Goal: Transaction & Acquisition: Purchase product/service

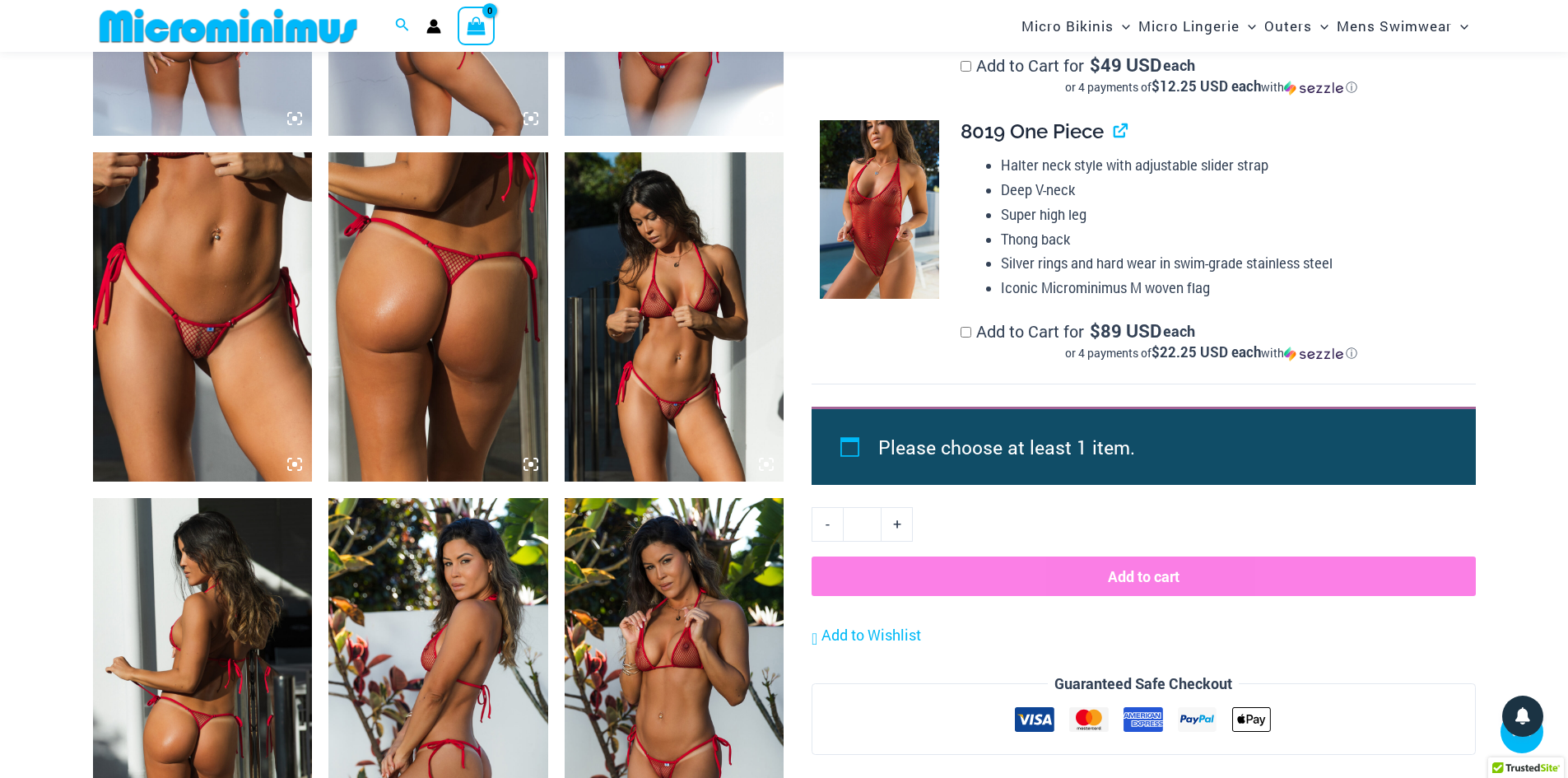
scroll to position [1386, 0]
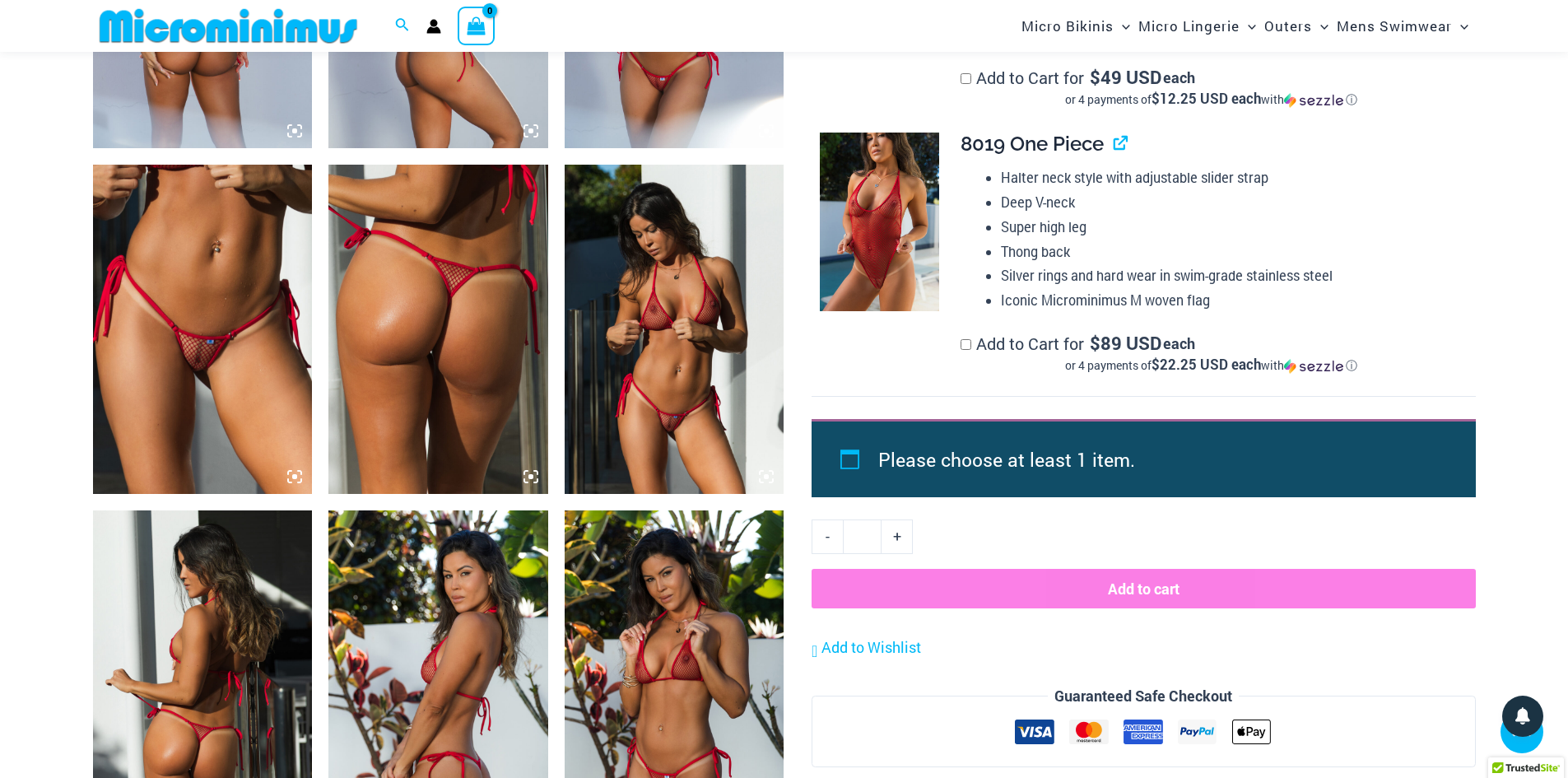
click at [296, 474] on icon at bounding box center [295, 476] width 15 height 15
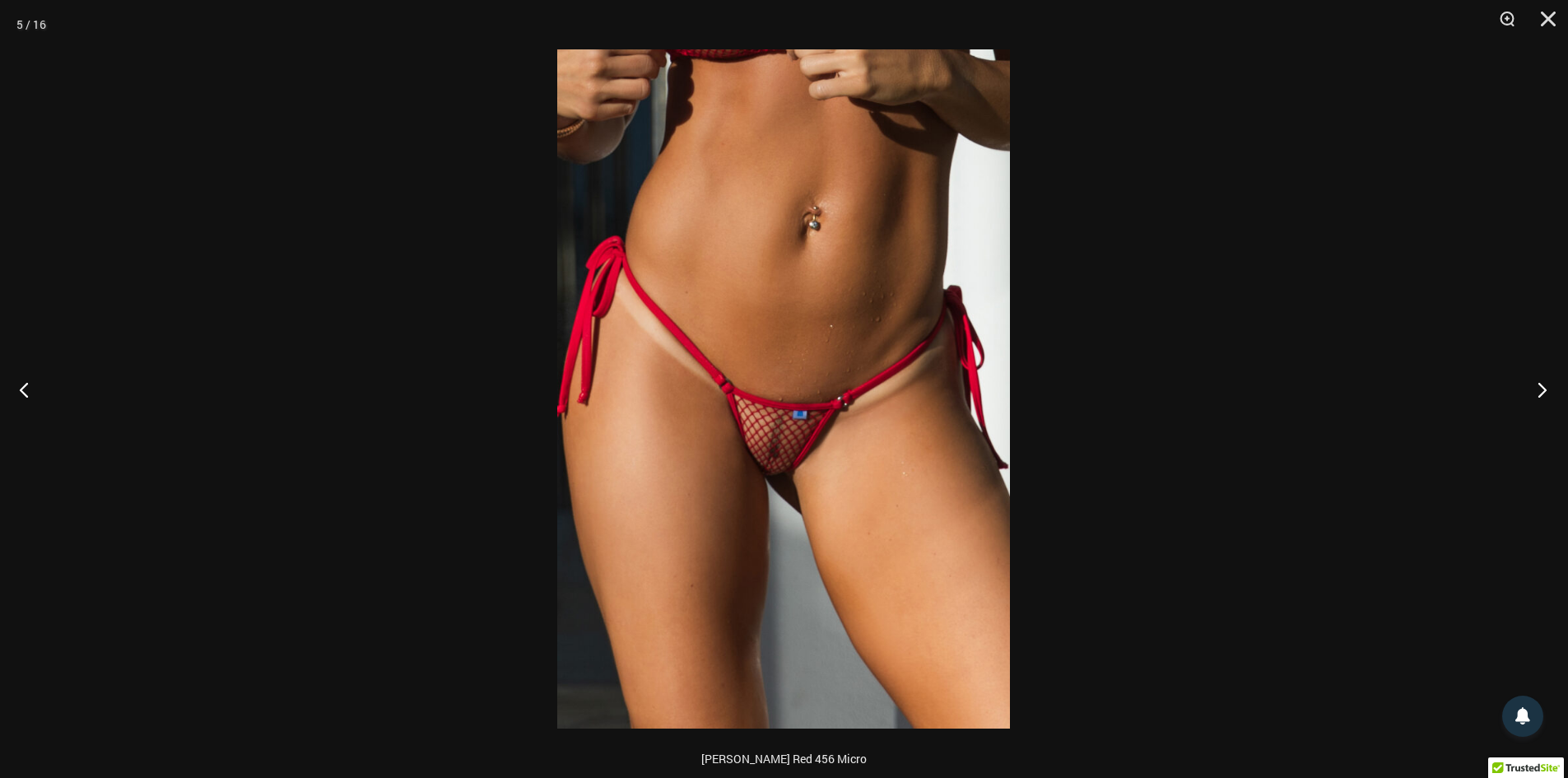
click at [1548, 389] on button "Next" at bounding box center [1537, 389] width 62 height 83
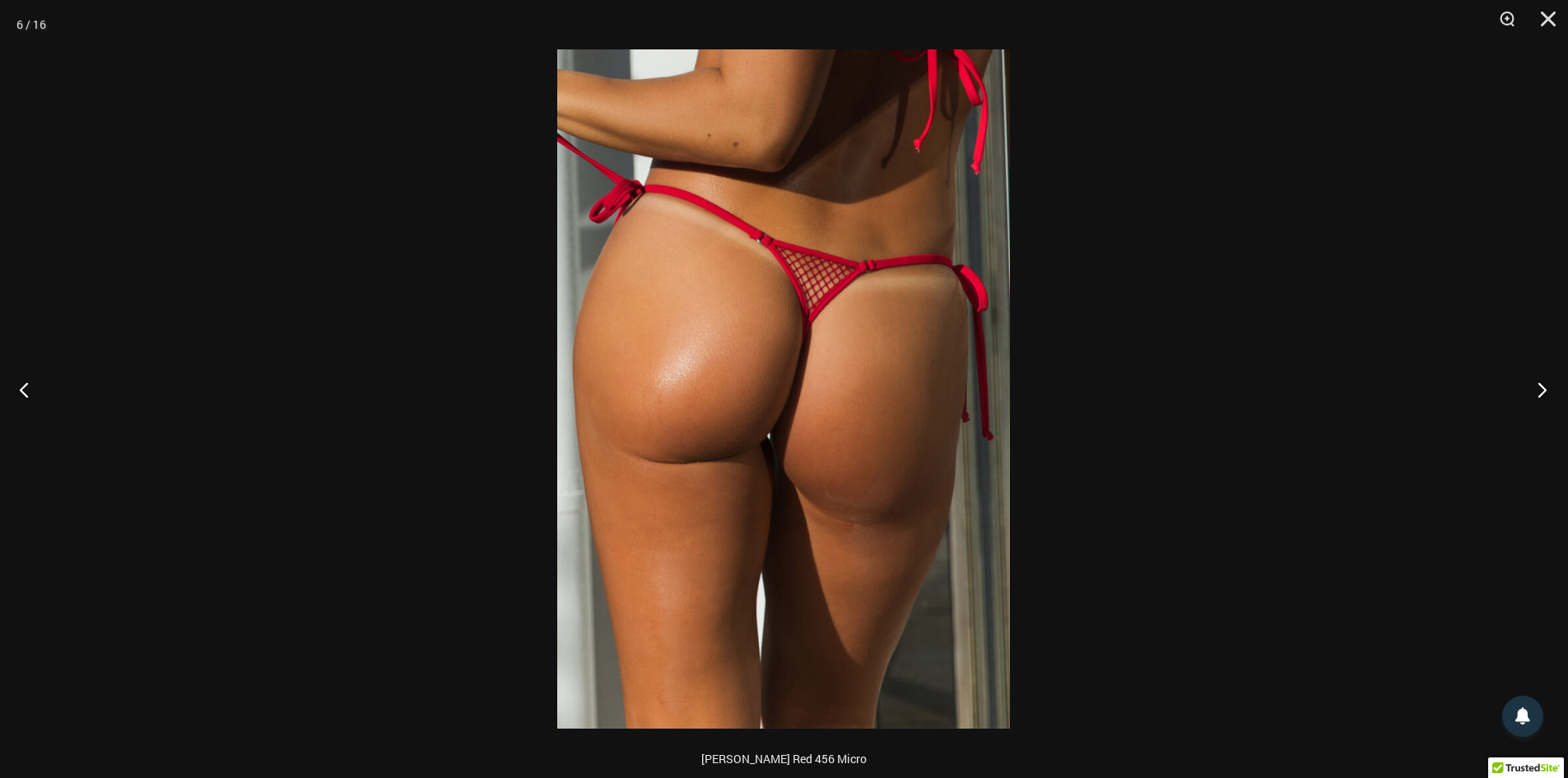
click at [1548, 389] on button "Next" at bounding box center [1537, 389] width 62 height 83
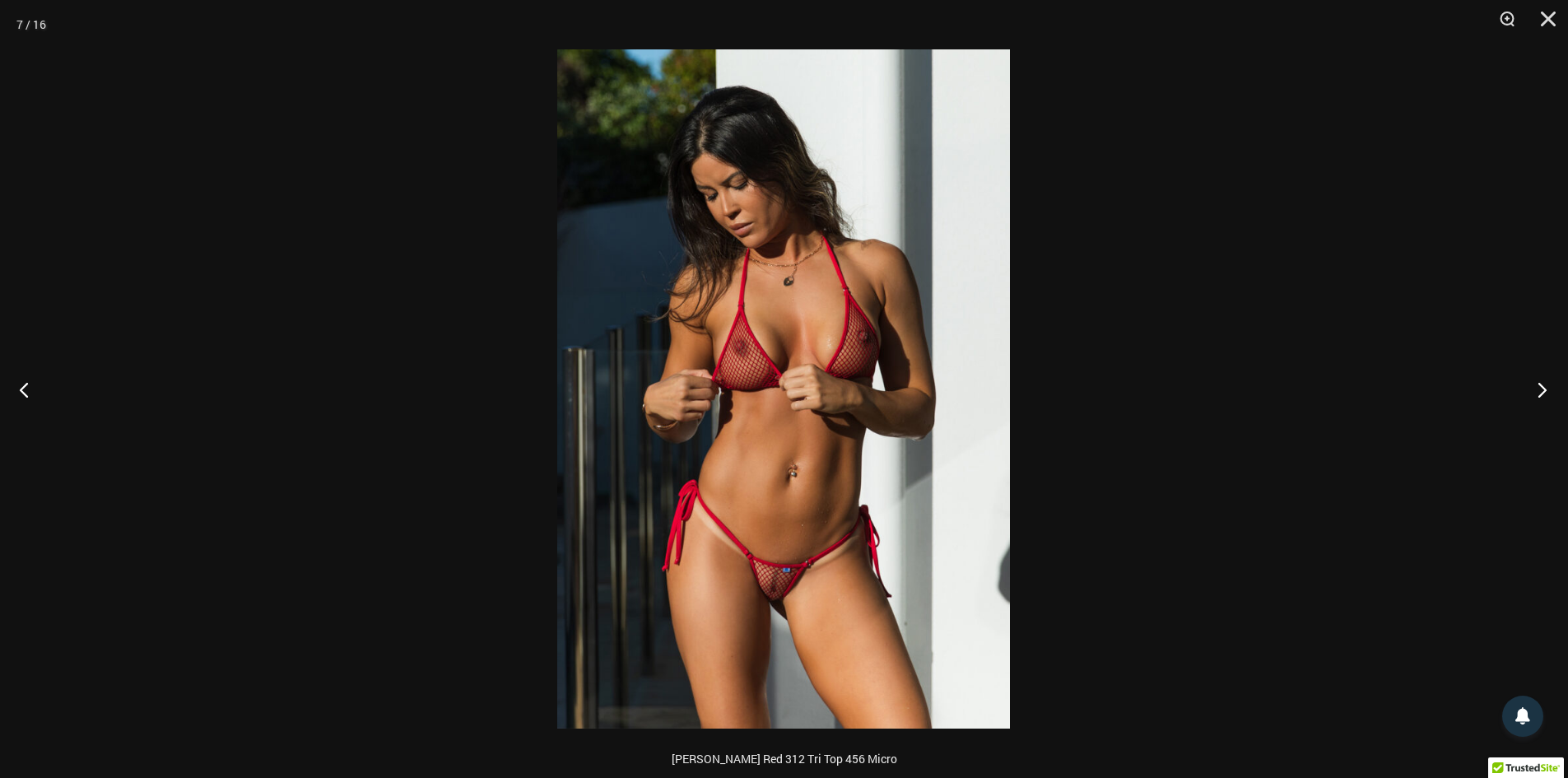
click at [1548, 389] on button "Next" at bounding box center [1537, 389] width 62 height 83
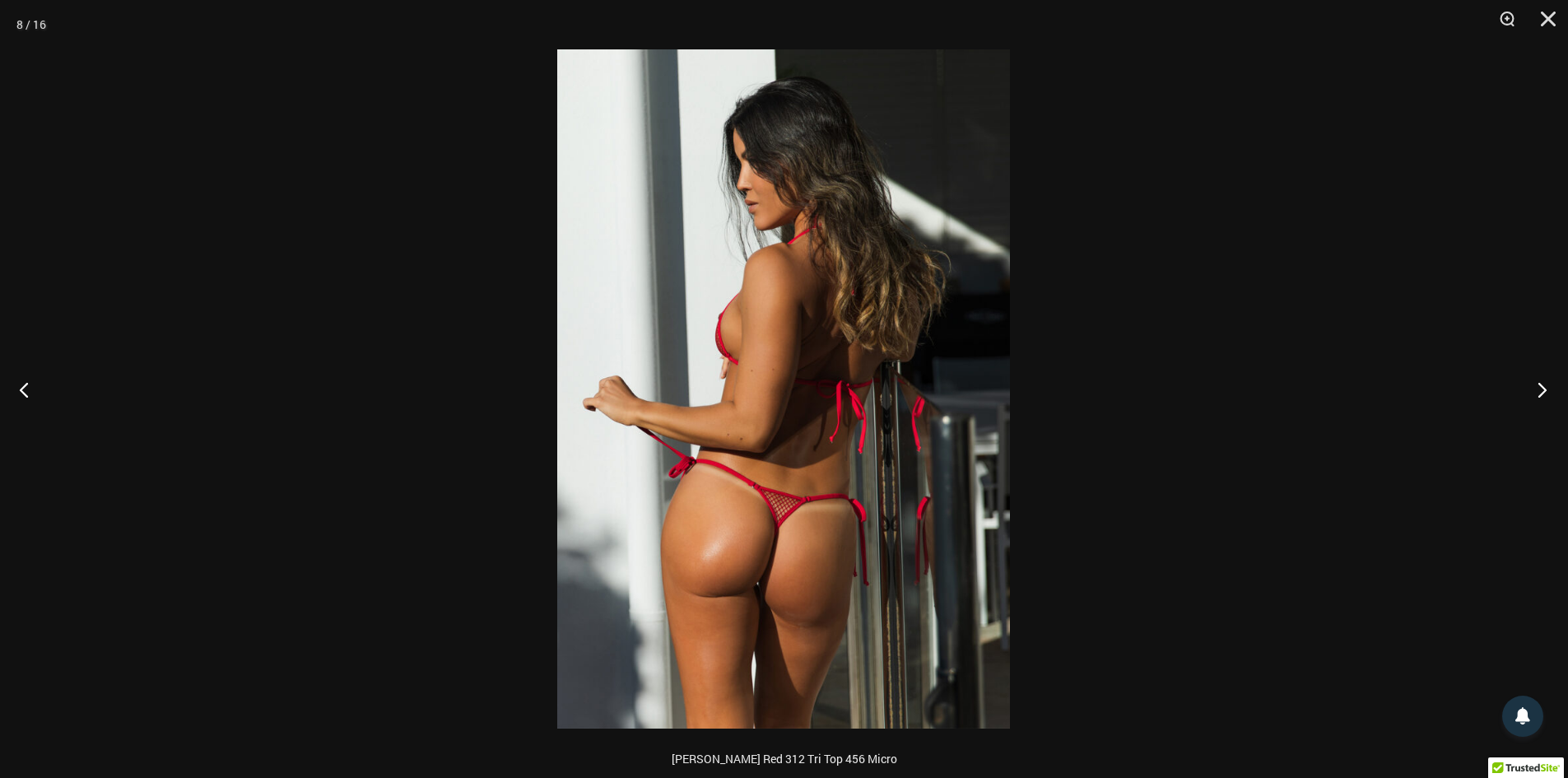
click at [1548, 389] on button "Next" at bounding box center [1537, 389] width 62 height 83
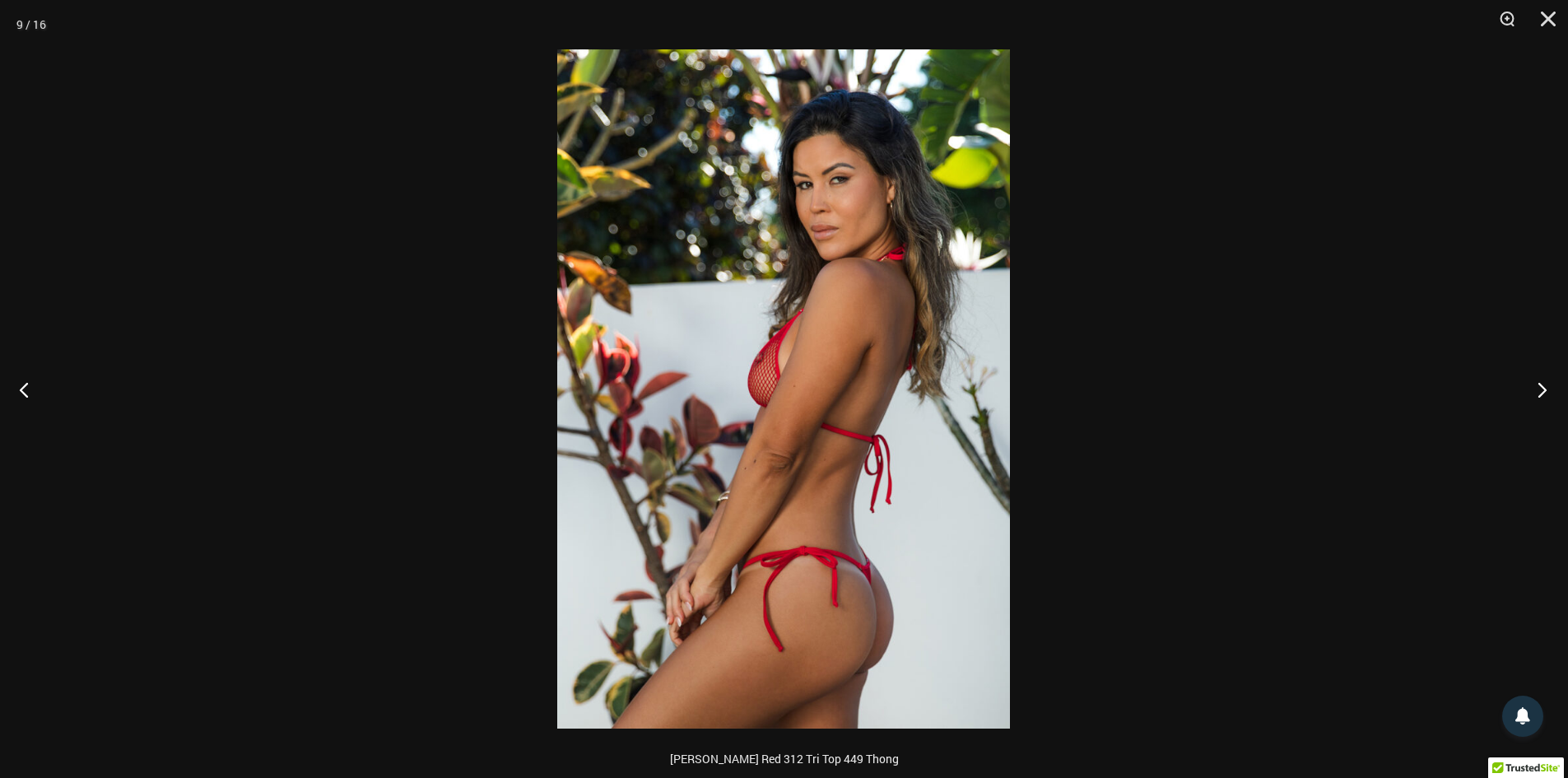
click at [1548, 389] on button "Next" at bounding box center [1537, 389] width 62 height 83
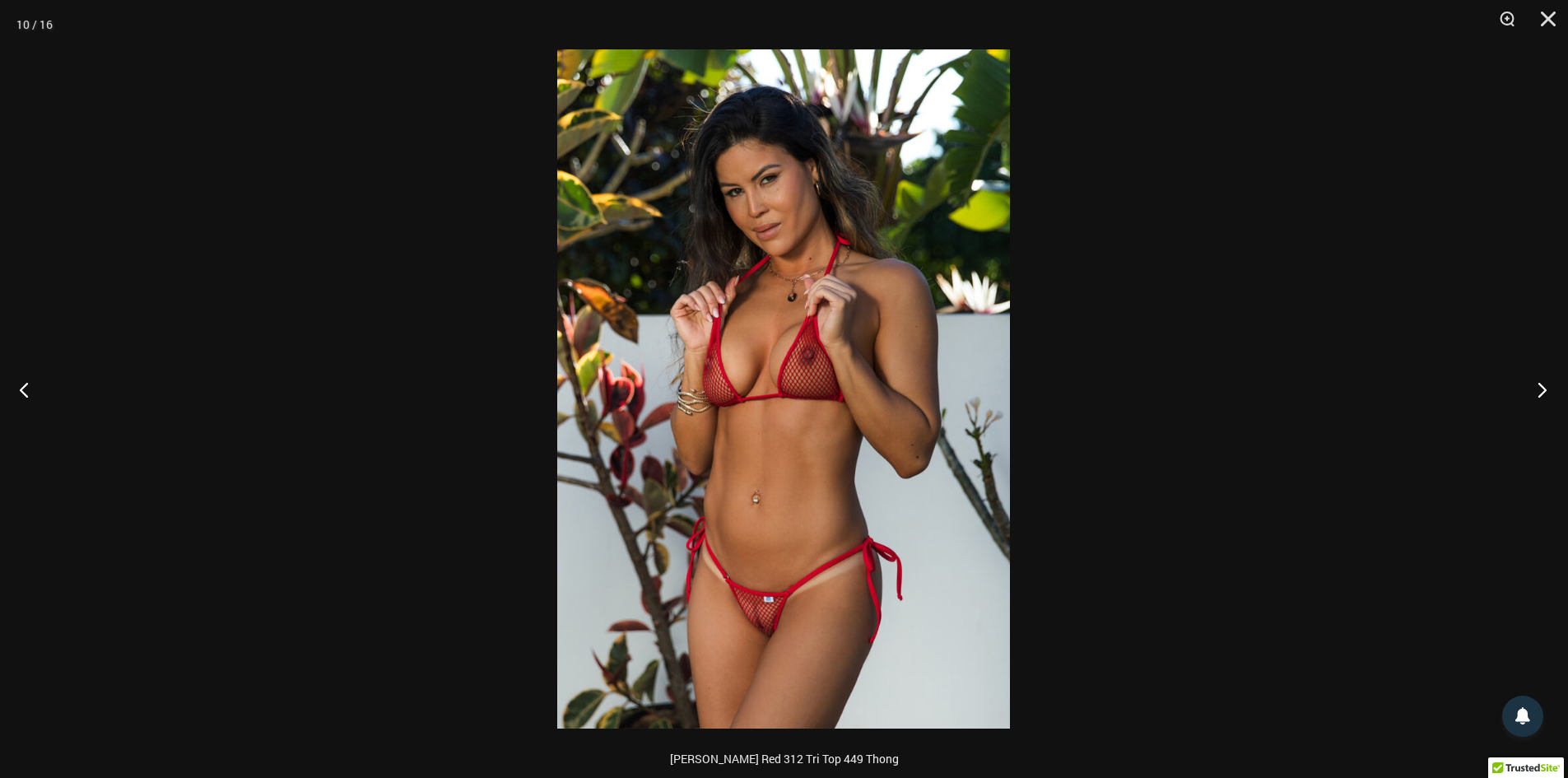
click at [1548, 389] on button "Next" at bounding box center [1537, 389] width 62 height 83
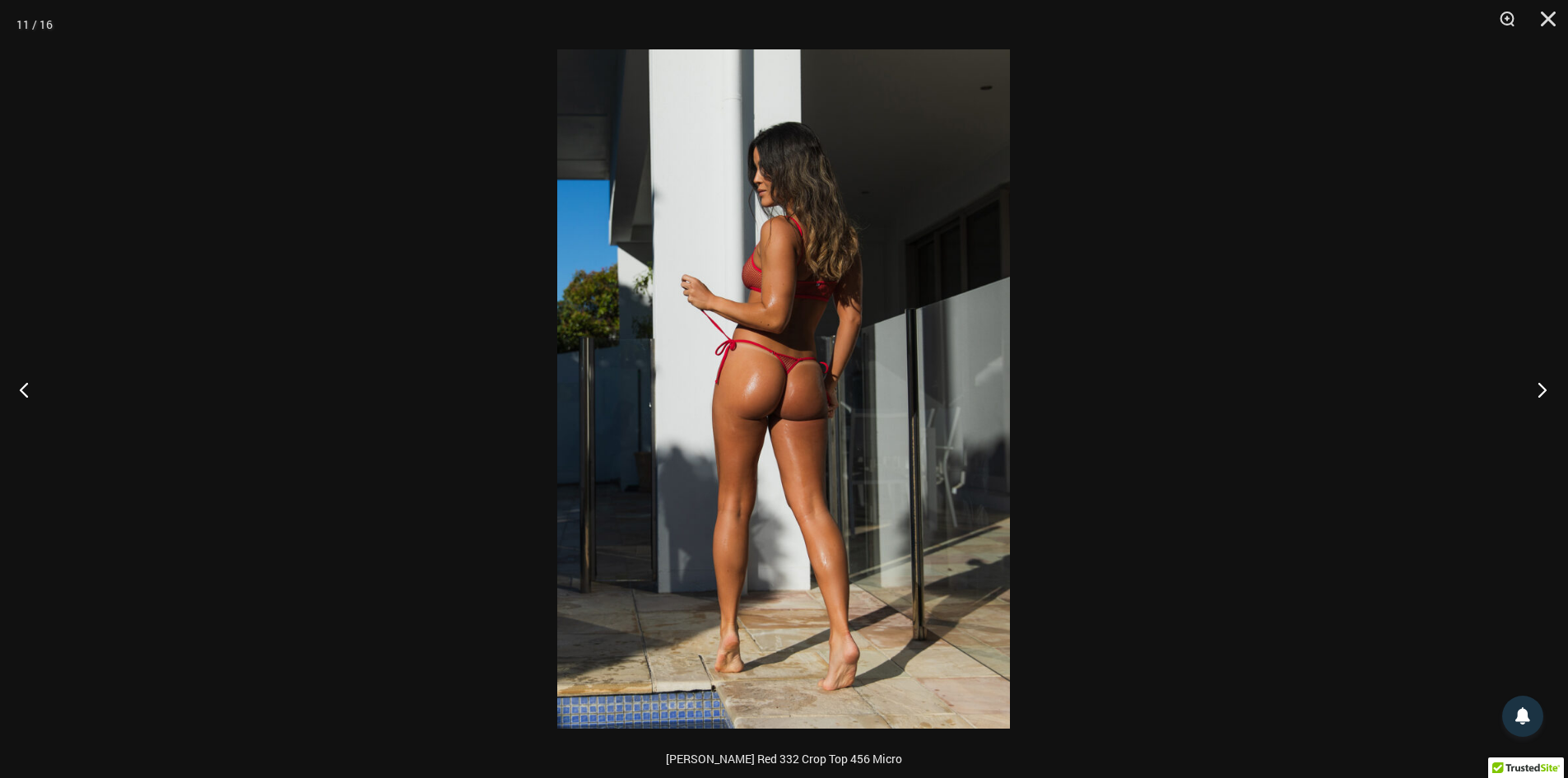
click at [1548, 389] on button "Next" at bounding box center [1537, 389] width 62 height 83
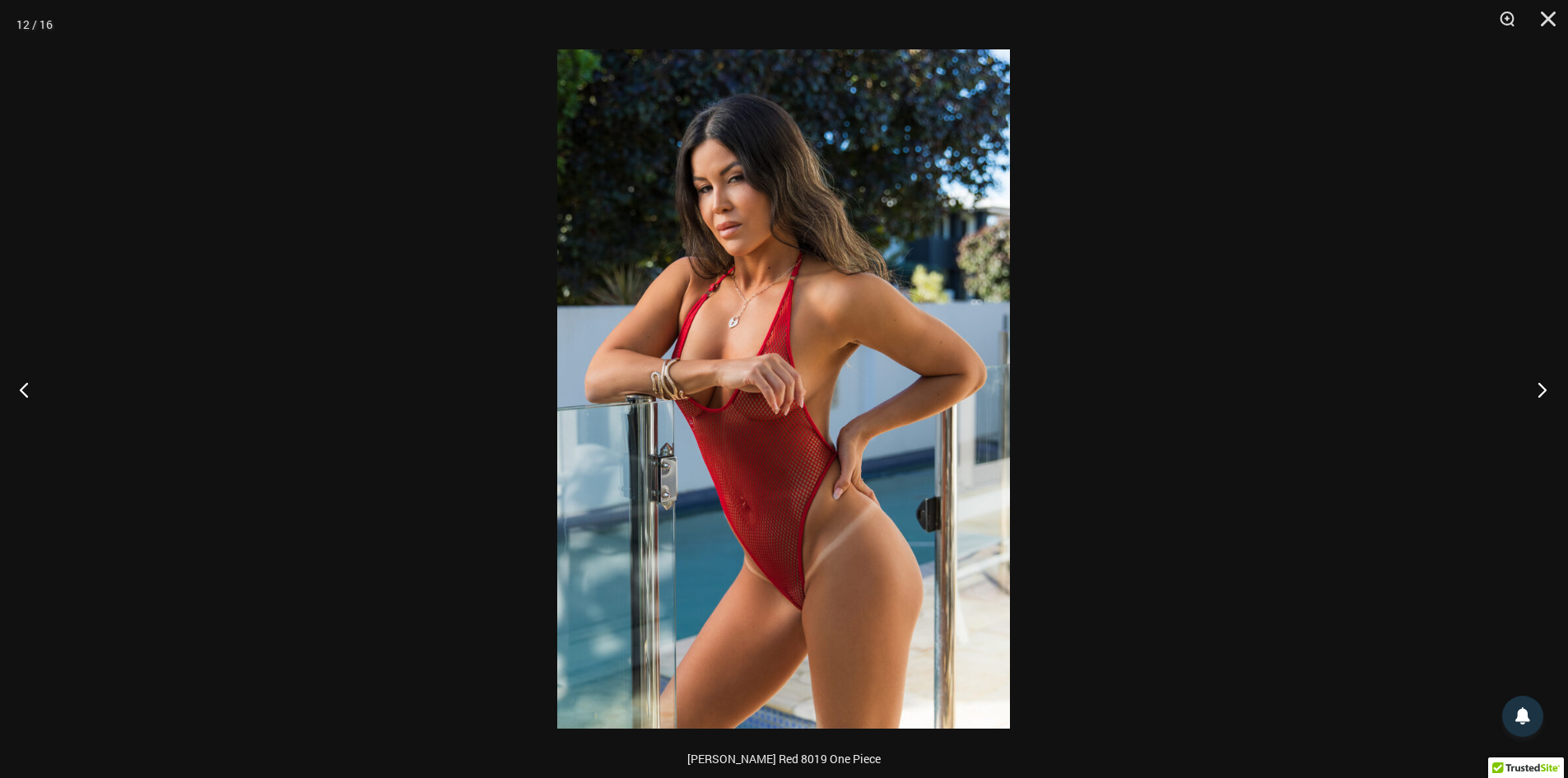
click at [1548, 389] on button "Next" at bounding box center [1537, 389] width 62 height 83
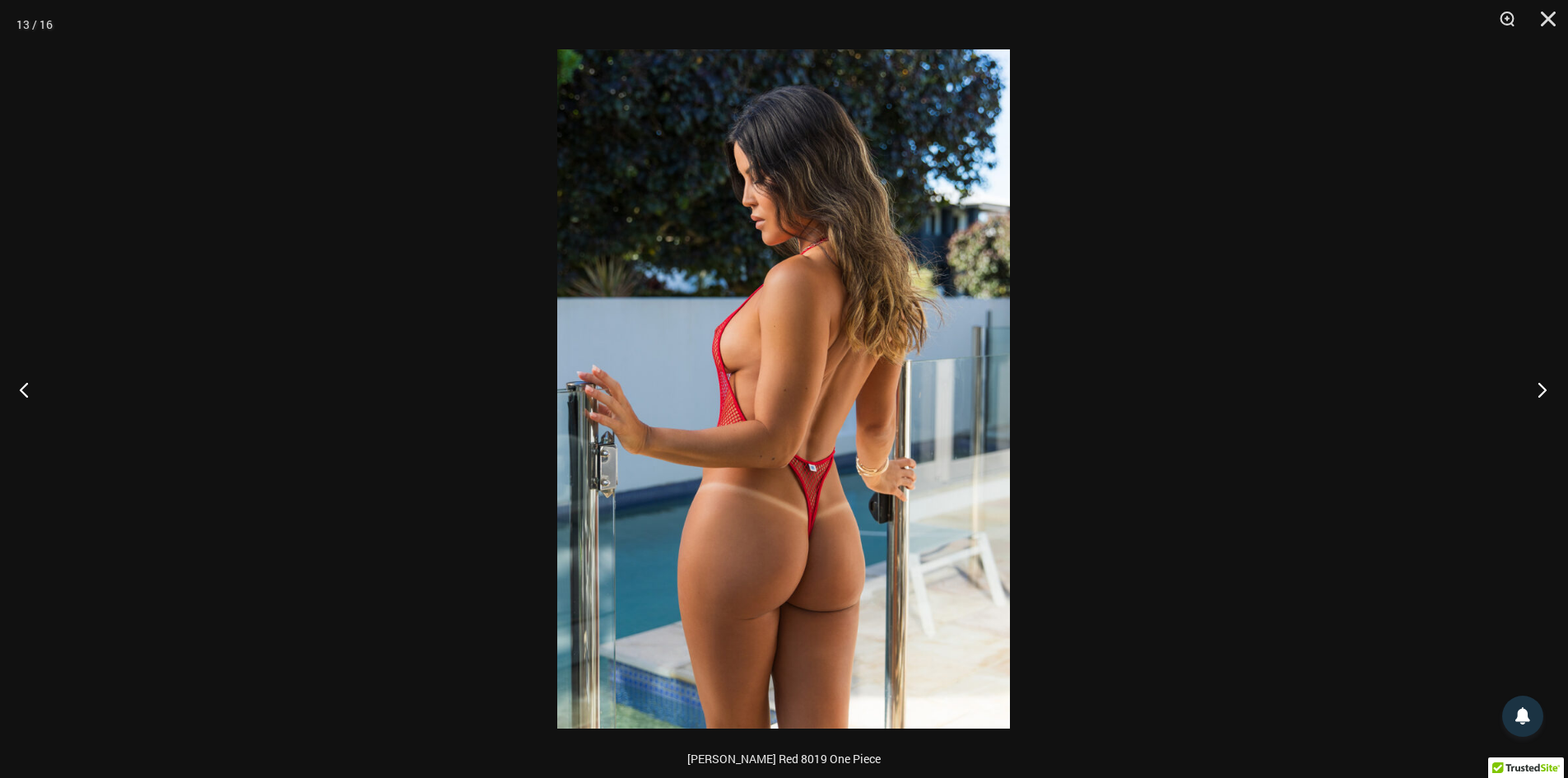
click at [1548, 389] on button "Next" at bounding box center [1537, 389] width 62 height 83
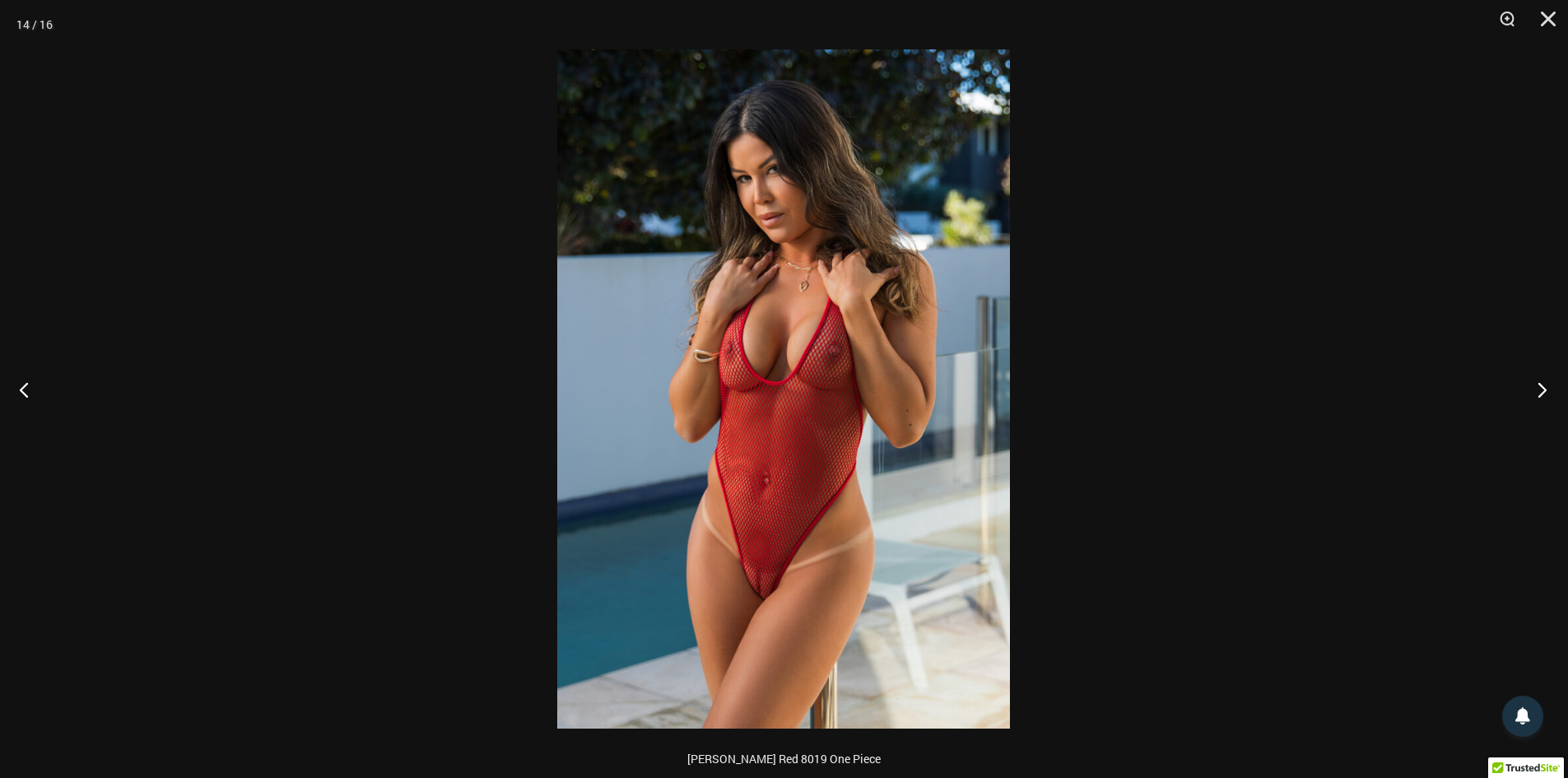
click at [1548, 389] on button "Next" at bounding box center [1537, 389] width 62 height 83
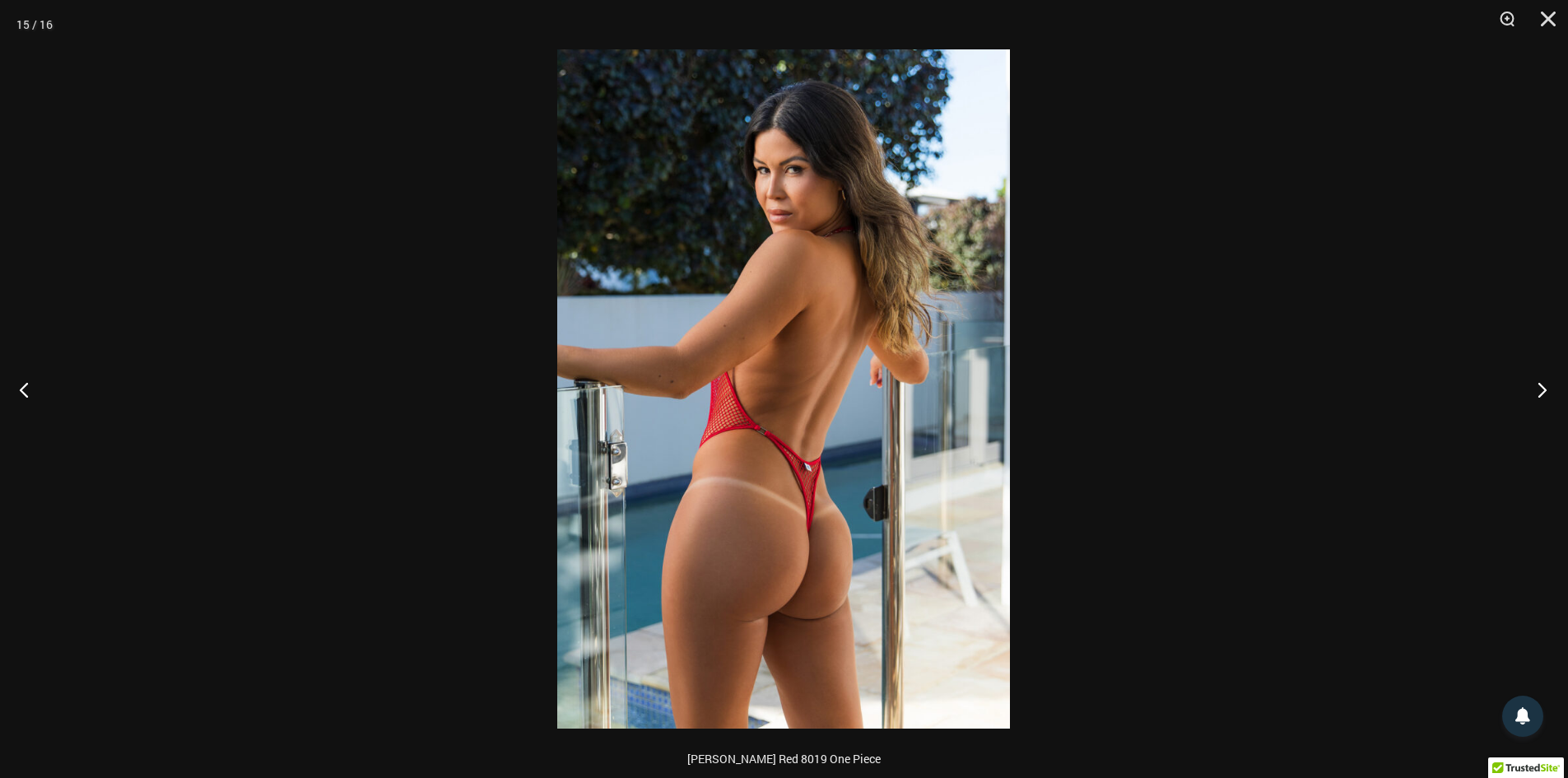
click at [1548, 389] on button "Next" at bounding box center [1537, 389] width 62 height 83
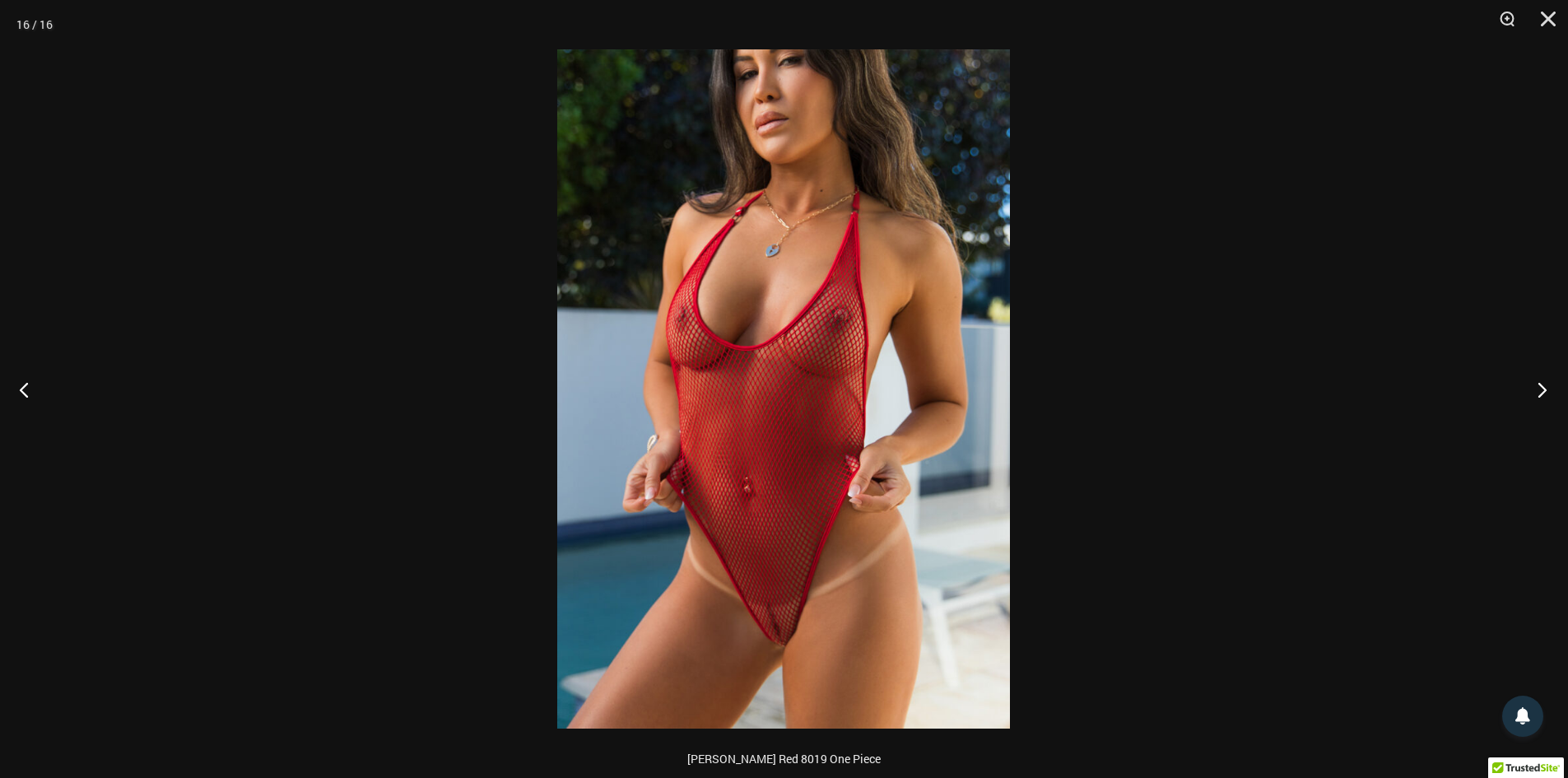
click at [1548, 389] on button "Next" at bounding box center [1537, 389] width 62 height 83
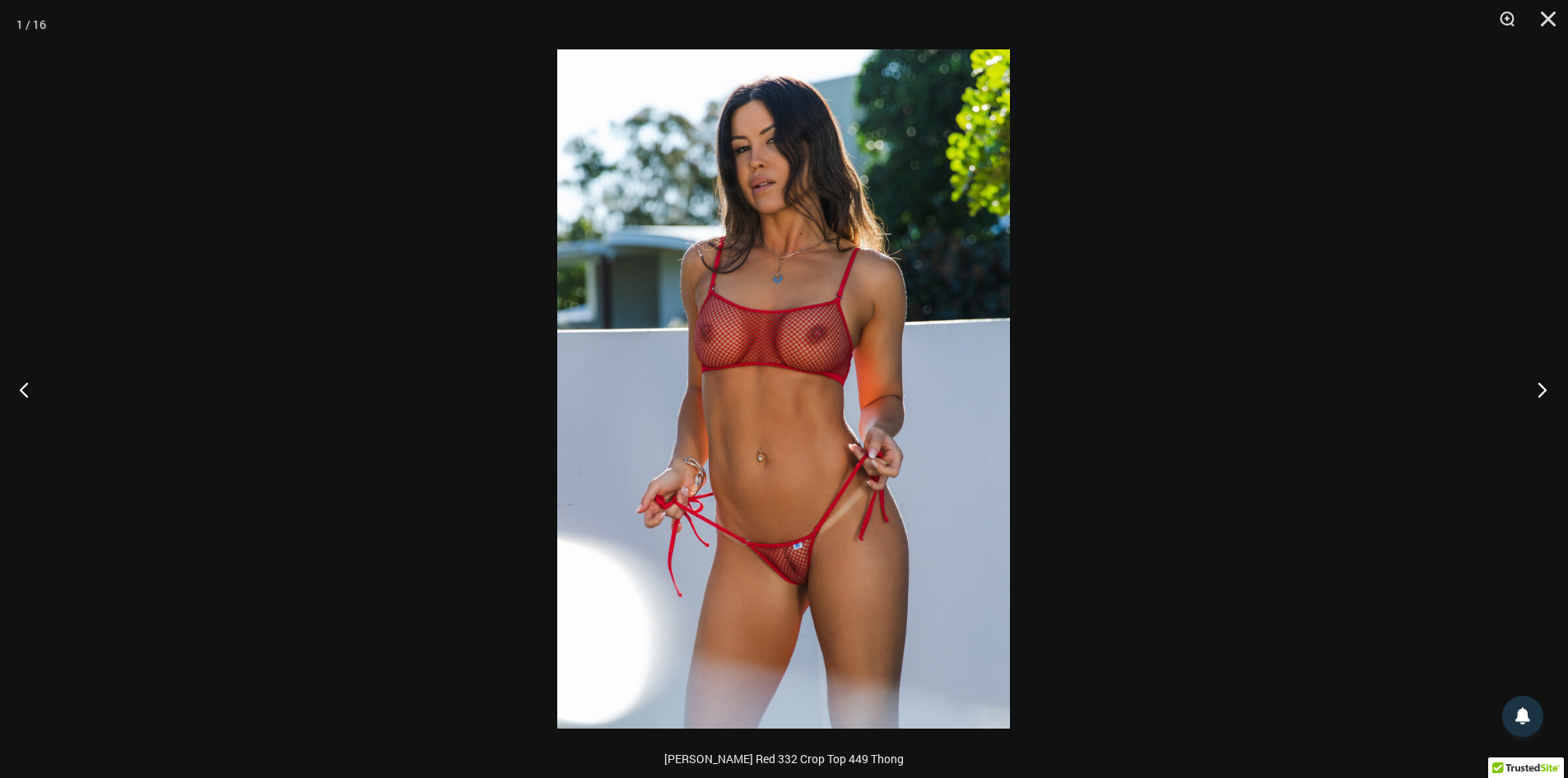
click at [1548, 389] on button "Next" at bounding box center [1537, 389] width 62 height 83
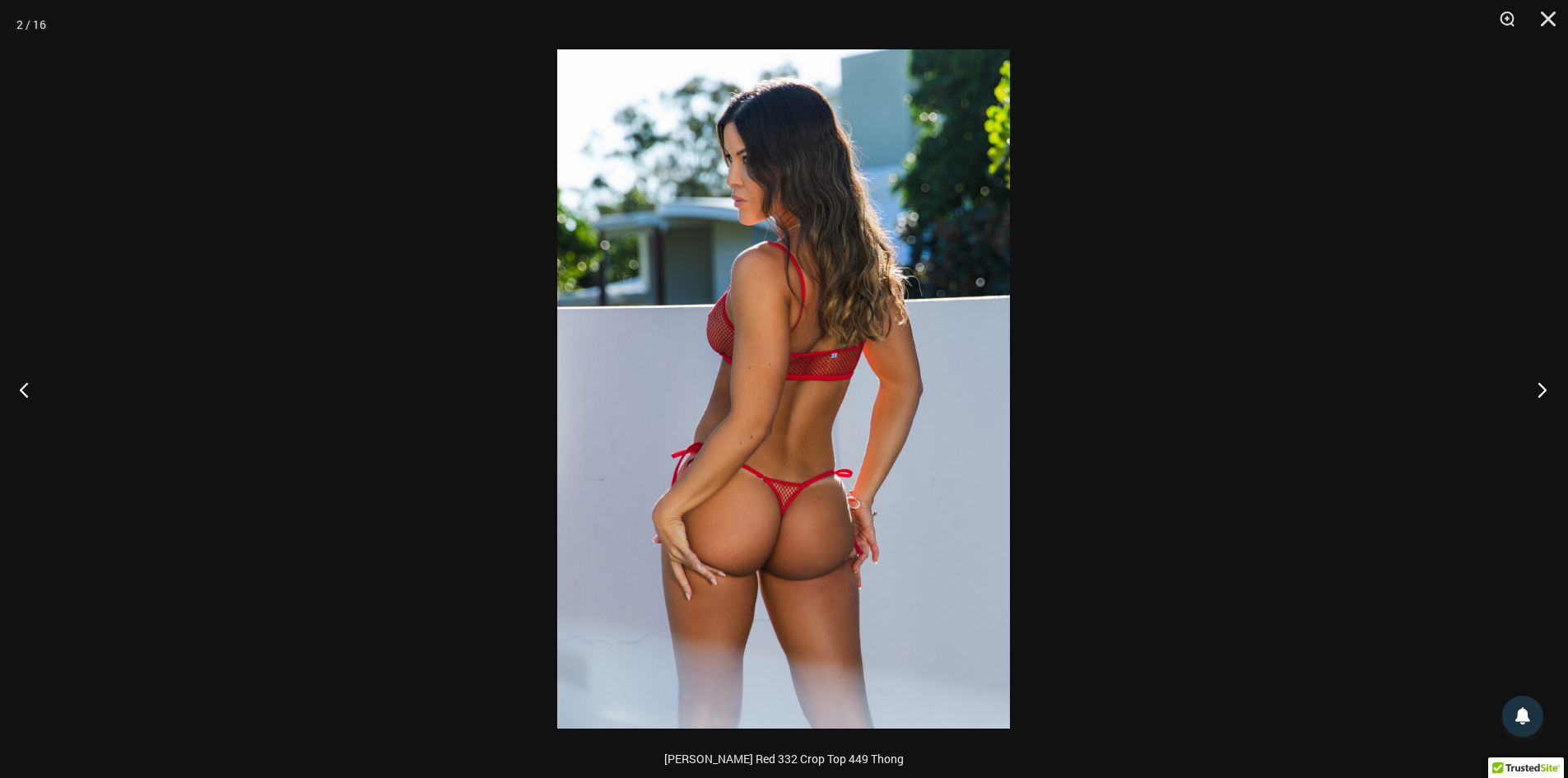
click at [1548, 389] on button "Next" at bounding box center [1537, 389] width 62 height 83
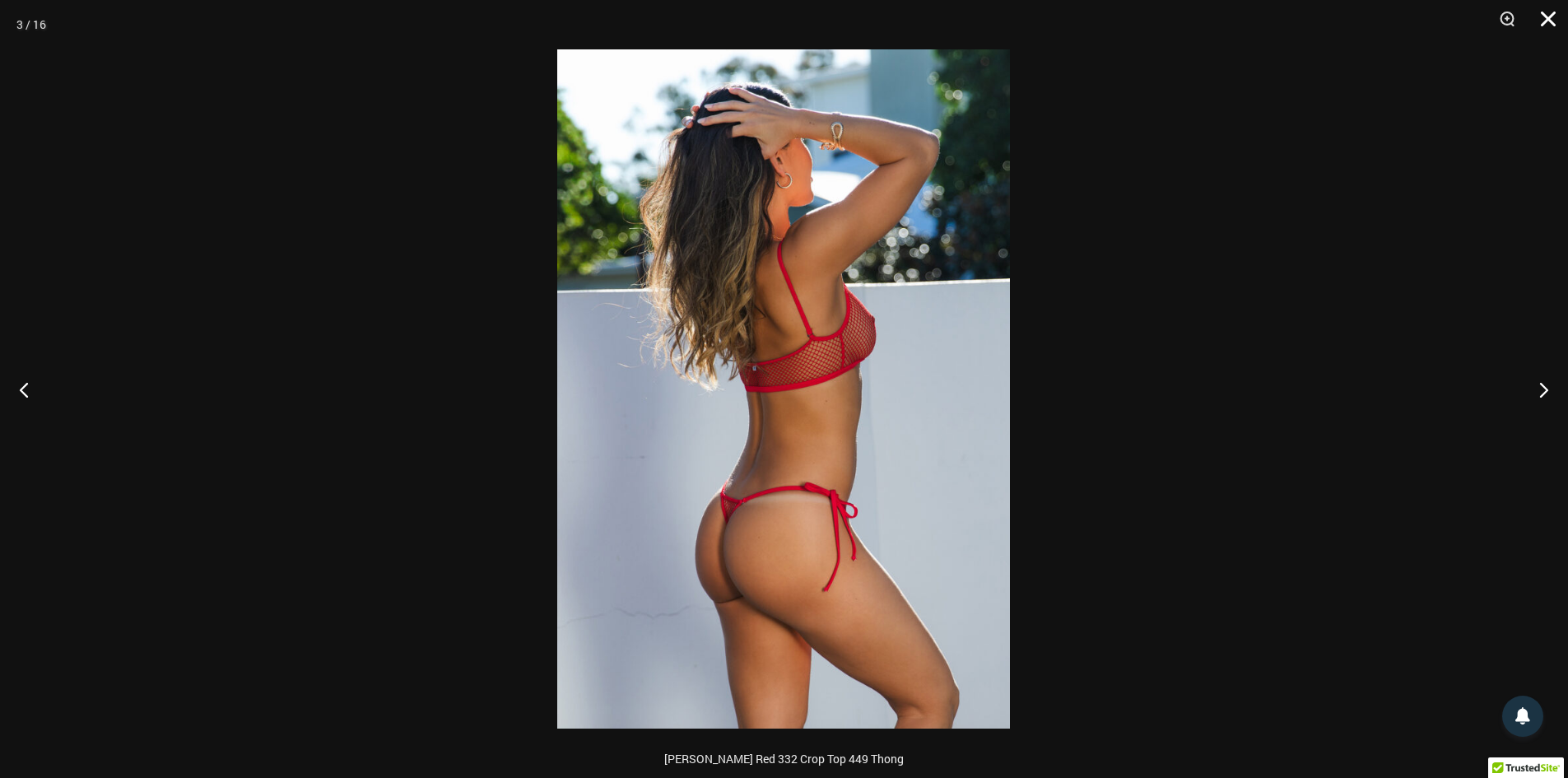
click at [1552, 16] on button "Close" at bounding box center [1542, 25] width 41 height 50
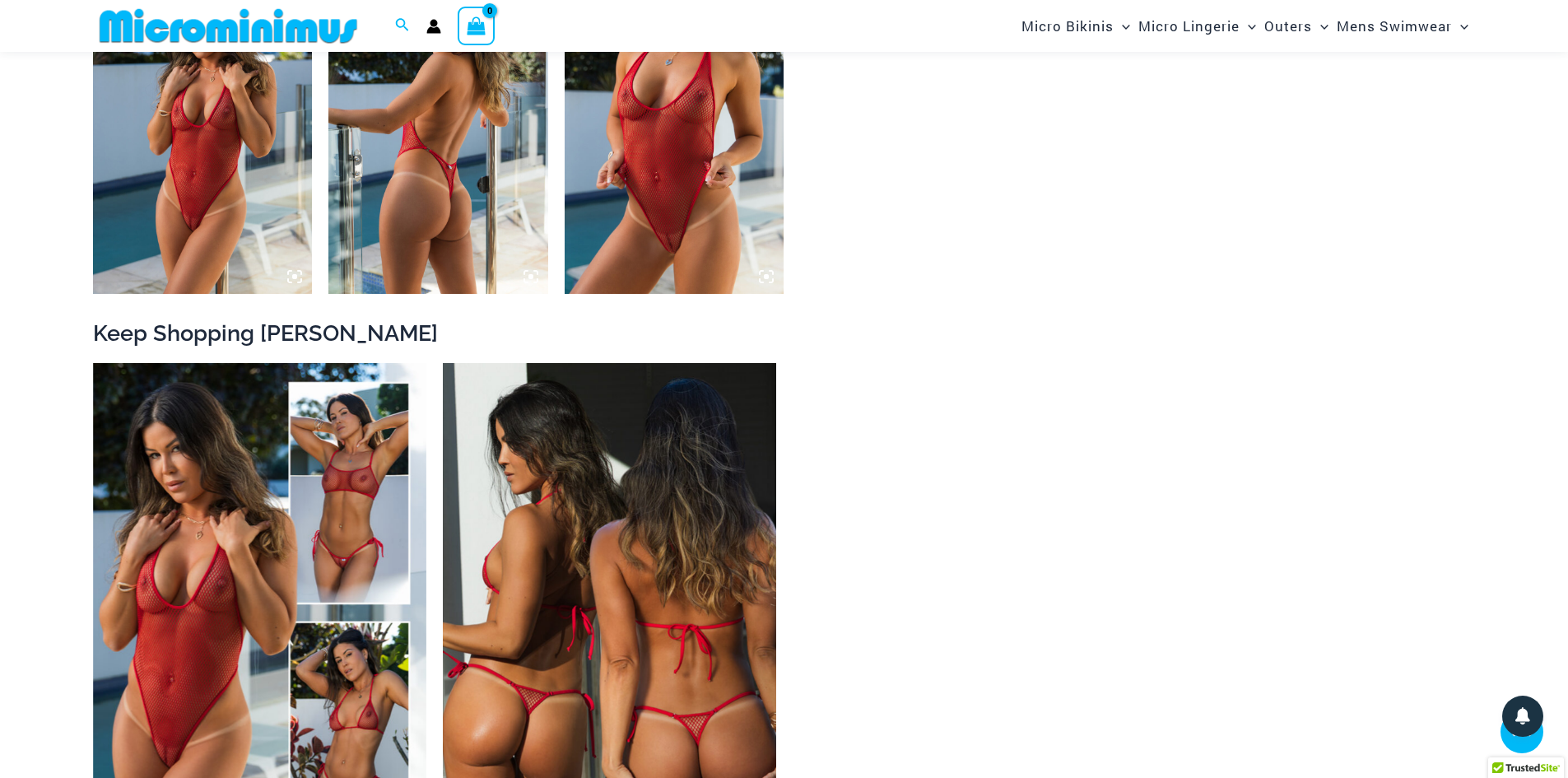
scroll to position [2868, 0]
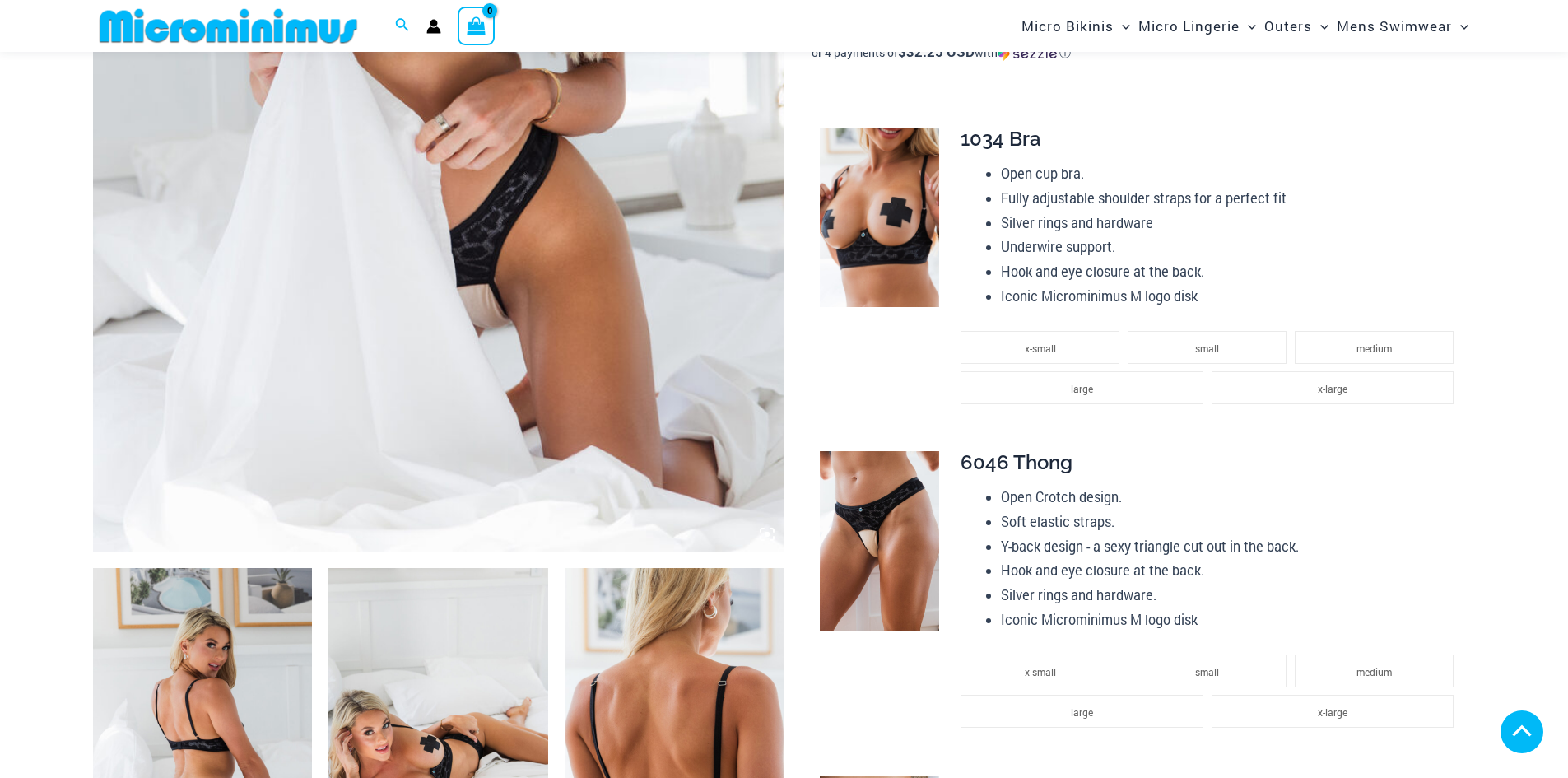
scroll to position [891, 0]
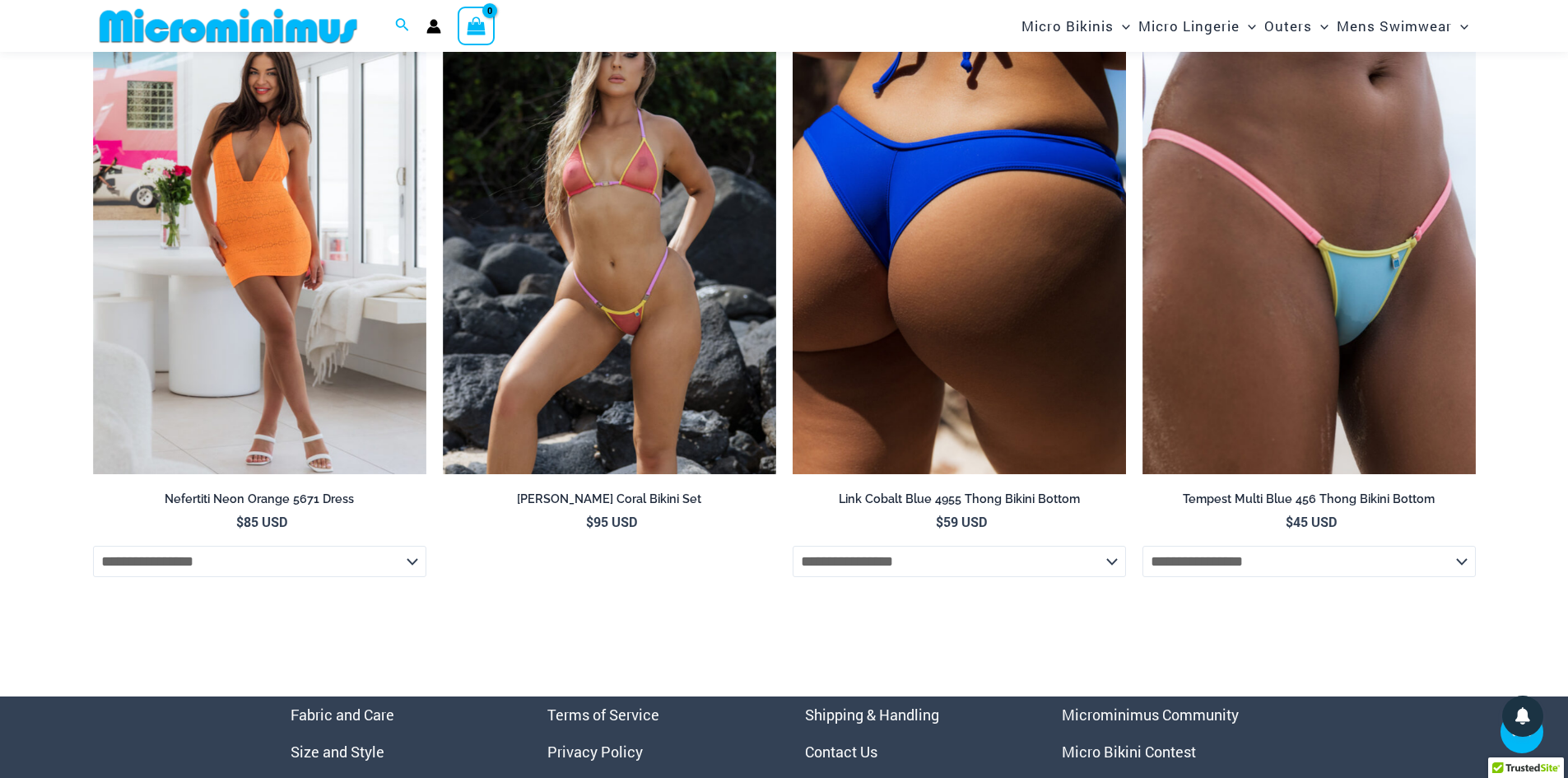
scroll to position [5504, 0]
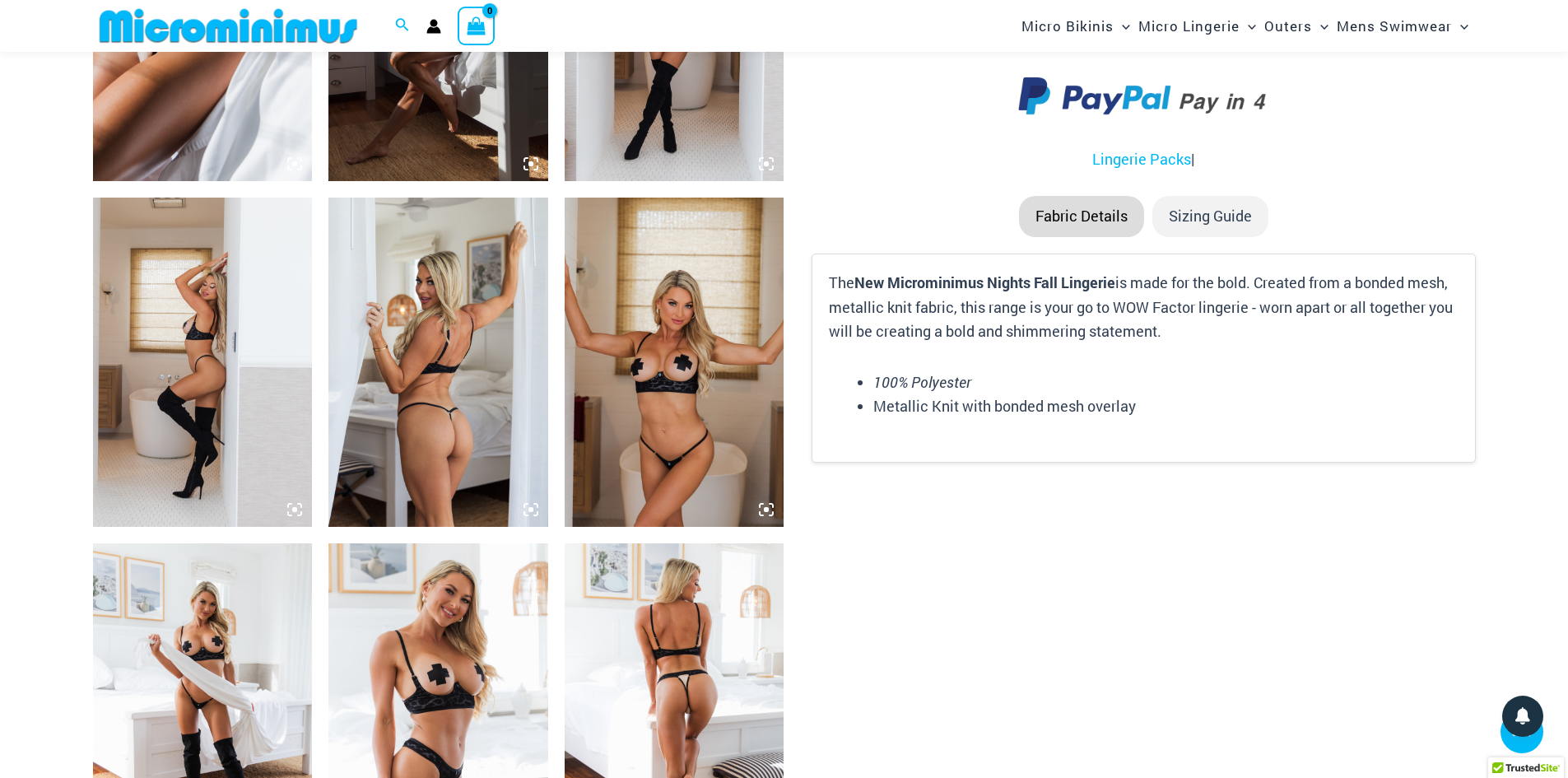
scroll to position [2457, 0]
